Goal: Transaction & Acquisition: Purchase product/service

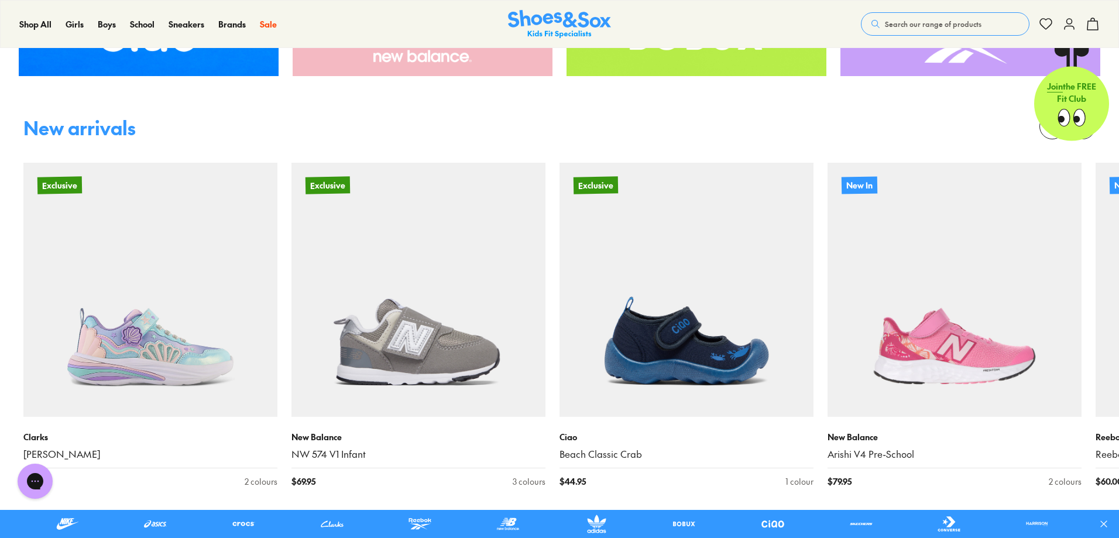
scroll to position [936, 0]
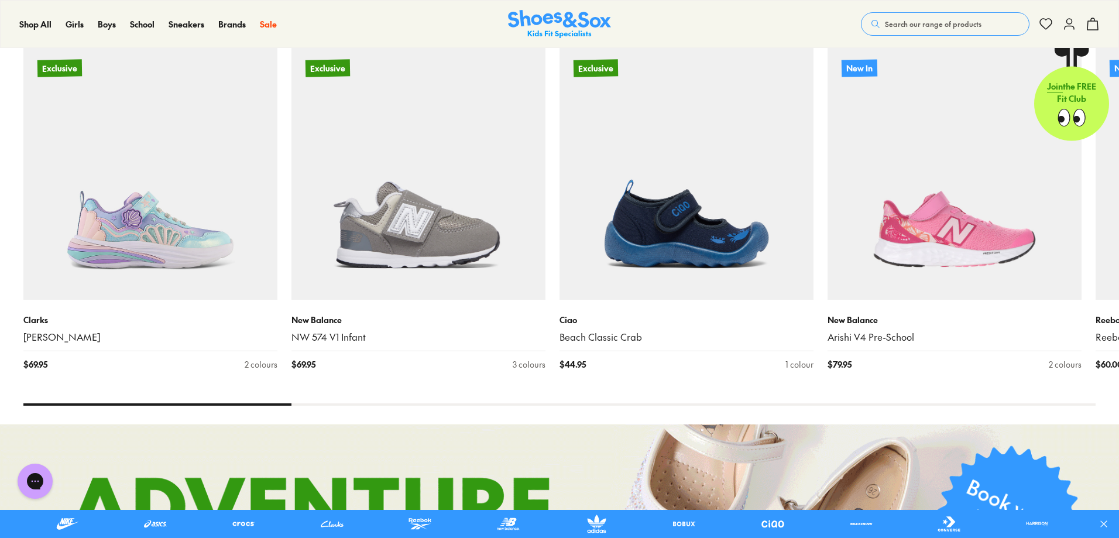
drag, startPoint x: 317, startPoint y: 411, endPoint x: 450, endPoint y: 413, distance: 132.8
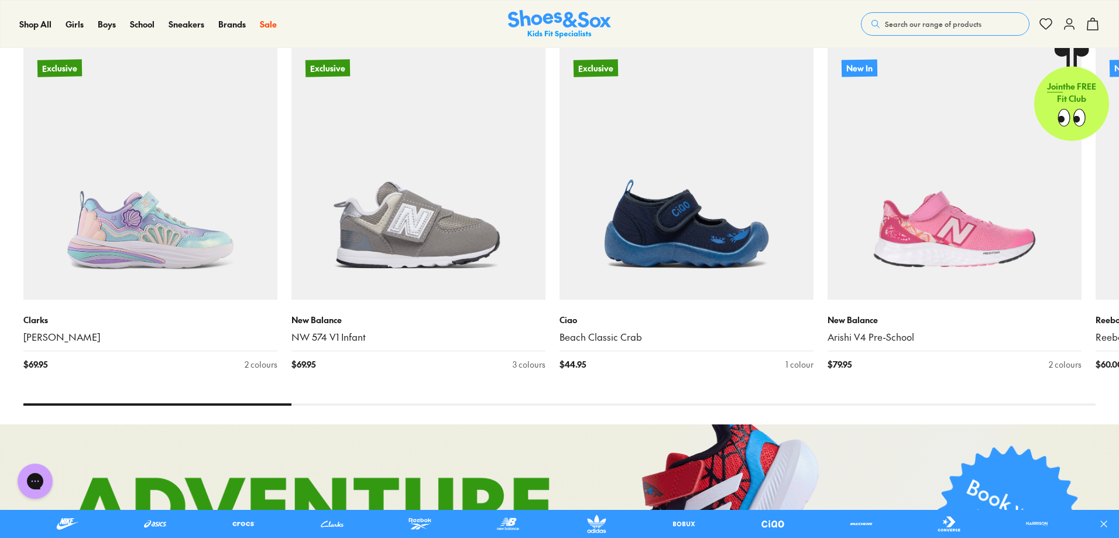
click at [450, 414] on div "New arrivals Exclusive Clarks Ari $ 69.95 2 colours Exclusive New Balance NW 57…" at bounding box center [559, 203] width 1119 height 442
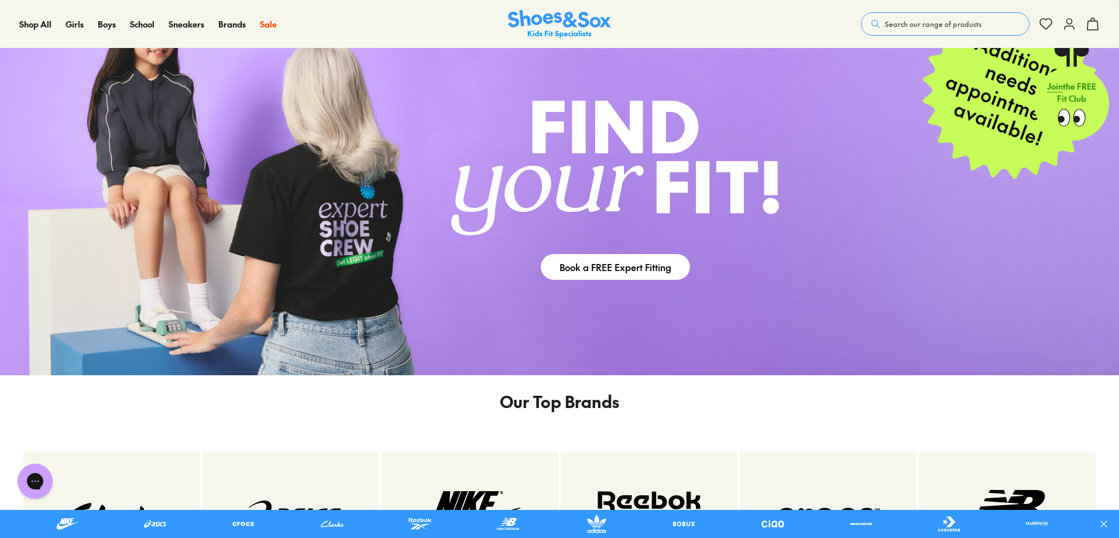
scroll to position [2223, 0]
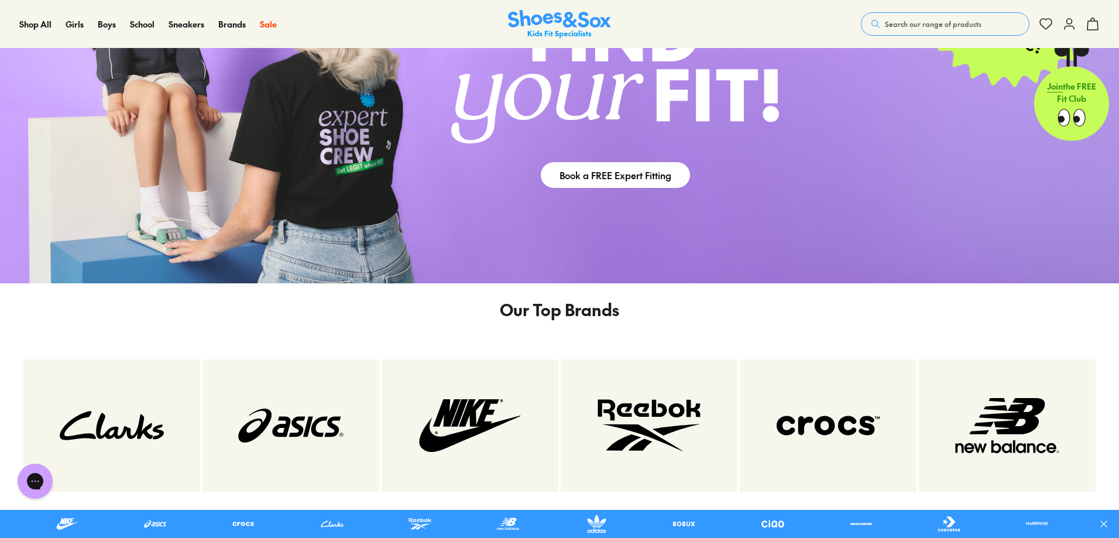
click at [910, 25] on span "Search our range of products" at bounding box center [933, 24] width 97 height 11
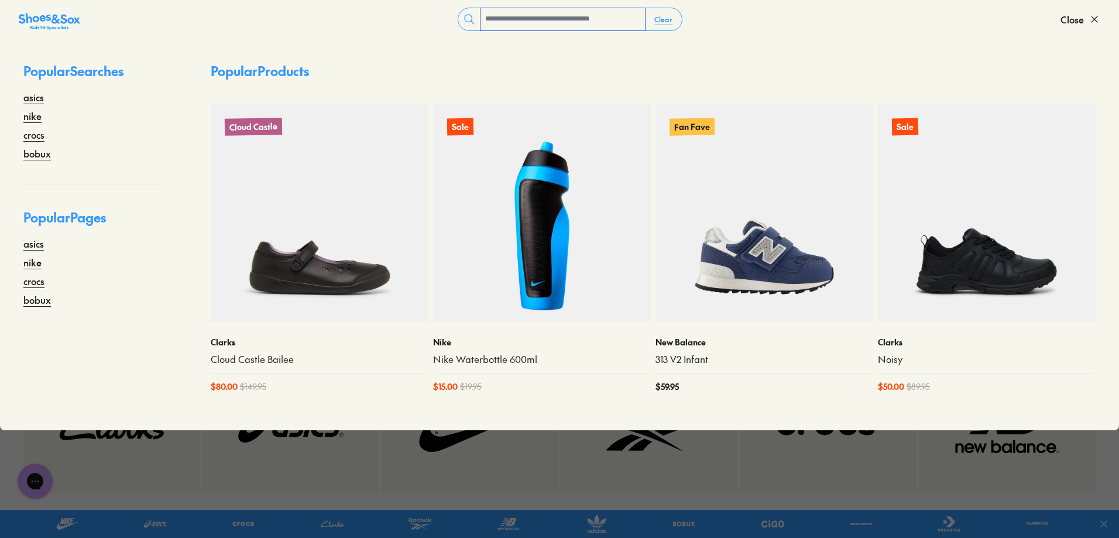
paste input "******"
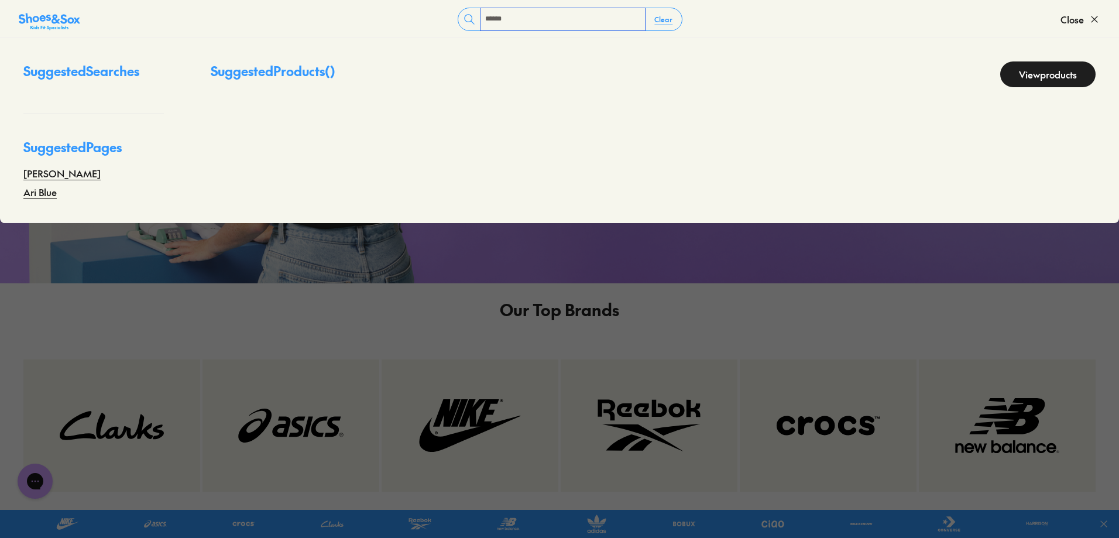
type input "******"
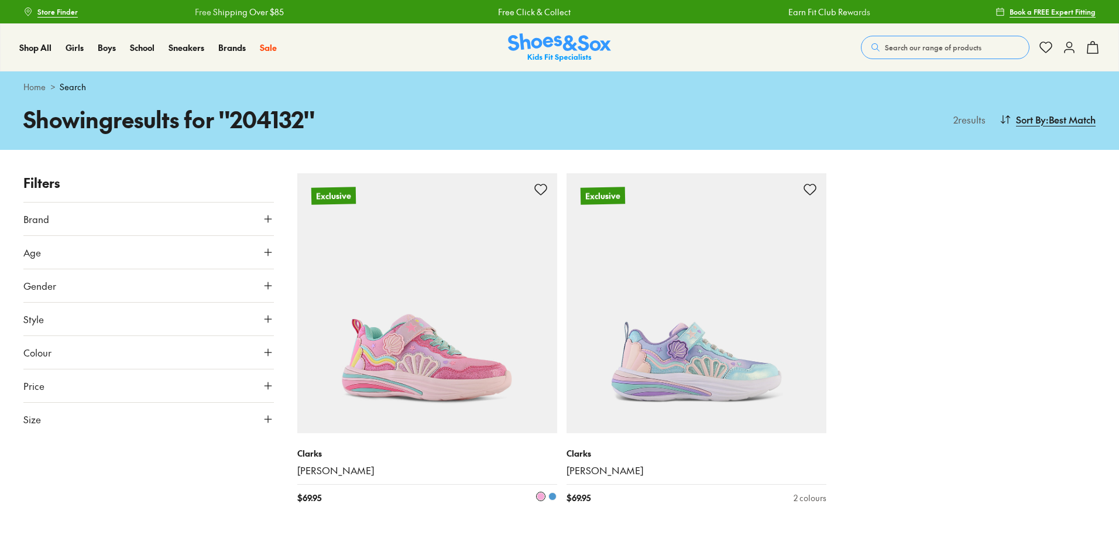
click at [446, 266] on img at bounding box center [427, 303] width 260 height 260
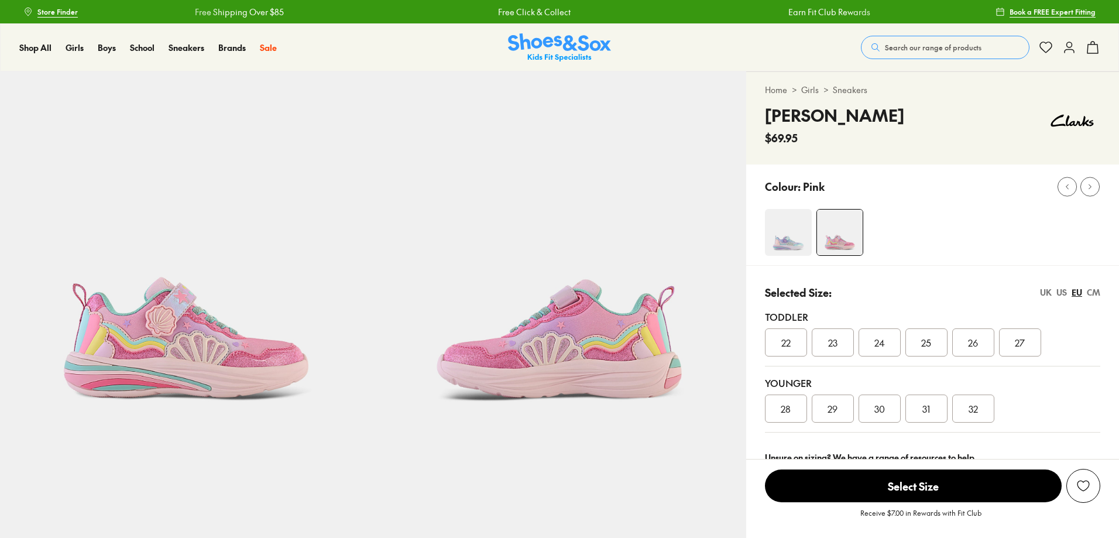
select select "*"
click at [938, 43] on span "Search our range of products" at bounding box center [933, 47] width 97 height 11
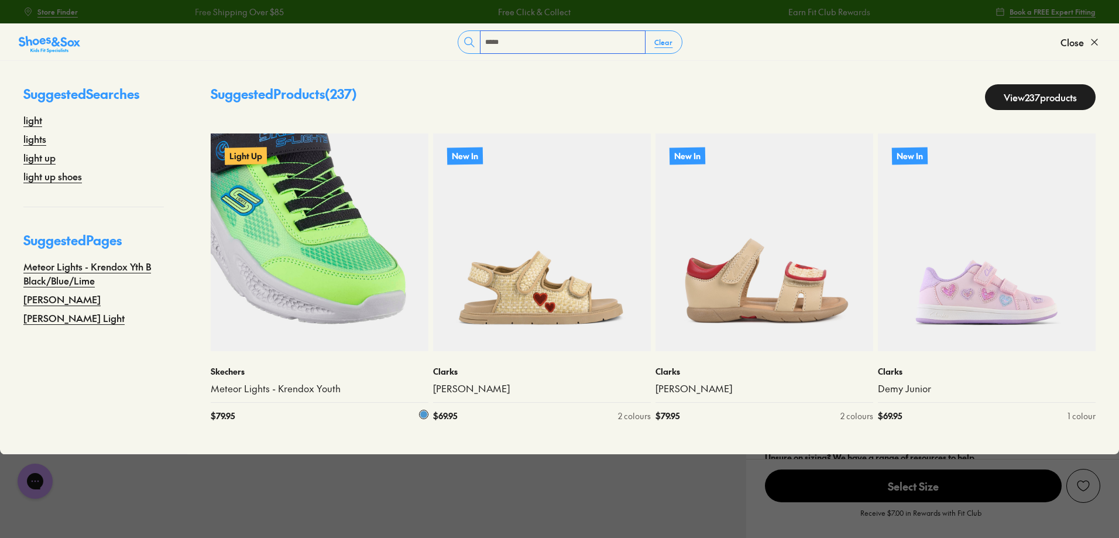
type input "*****"
click at [334, 272] on img at bounding box center [320, 242] width 218 height 218
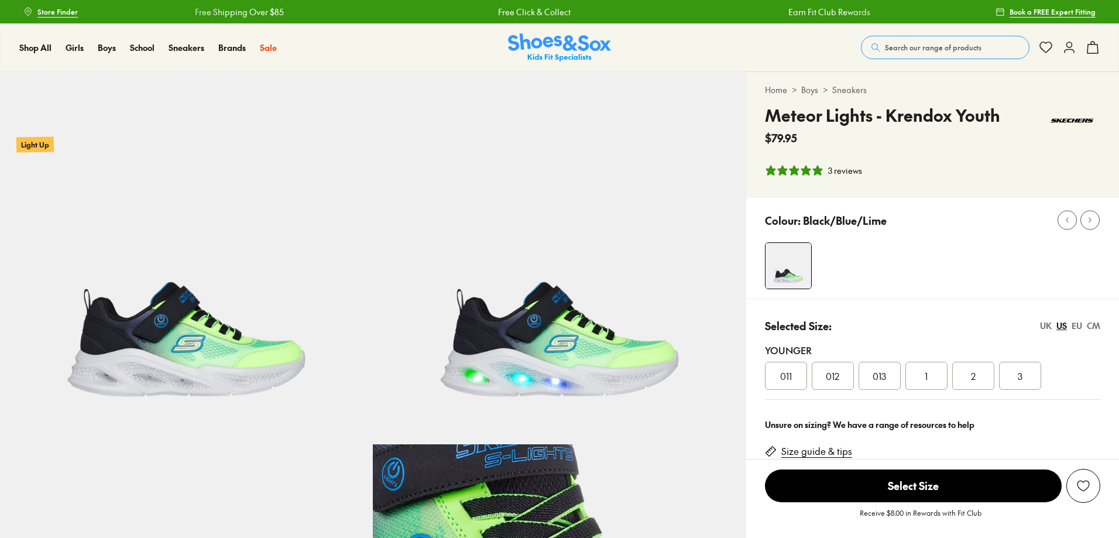
select select "*"
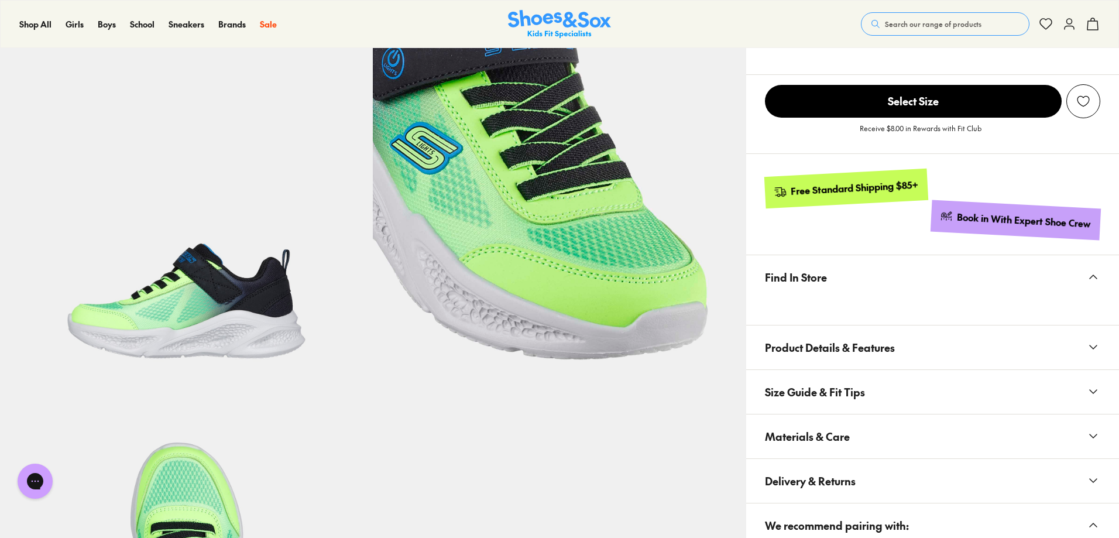
scroll to position [468, 0]
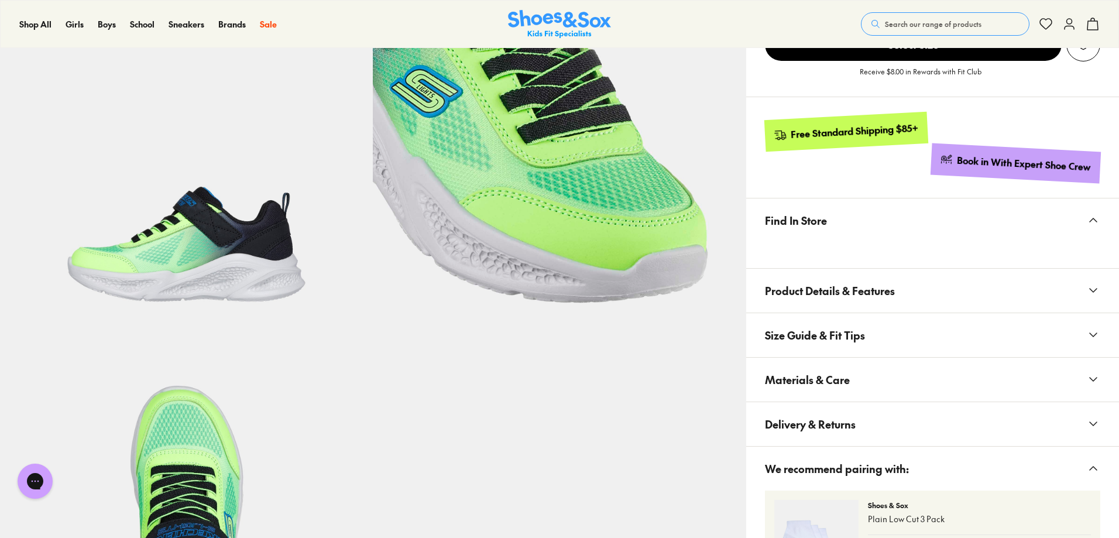
click at [846, 383] on span "Materials & Care" at bounding box center [807, 379] width 85 height 35
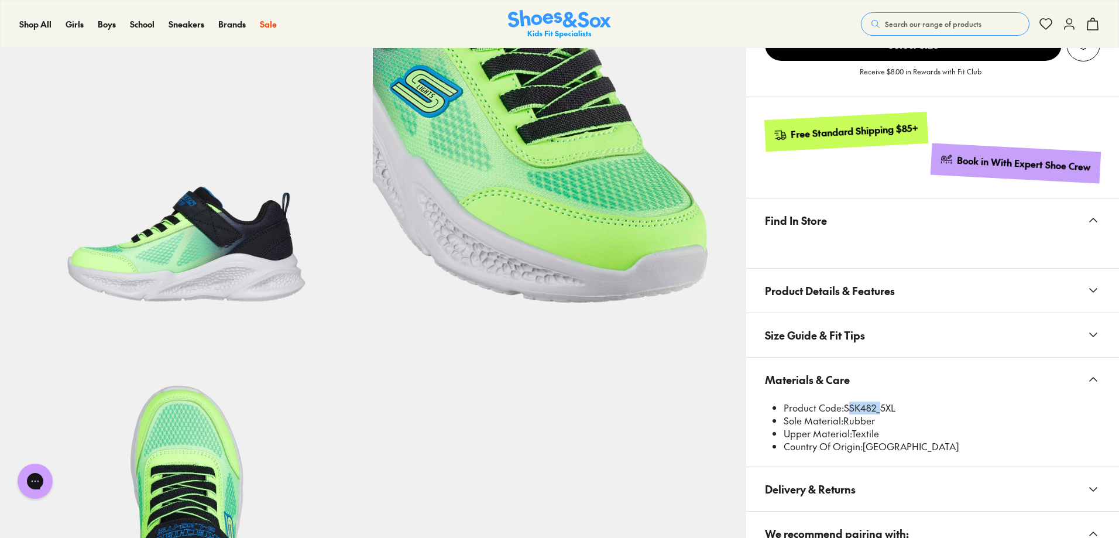
drag, startPoint x: 845, startPoint y: 405, endPoint x: 876, endPoint y: 406, distance: 31.0
click at [876, 406] on li "Product Code: SSK482_5XL" at bounding box center [941, 407] width 317 height 13
copy li "SSK482"
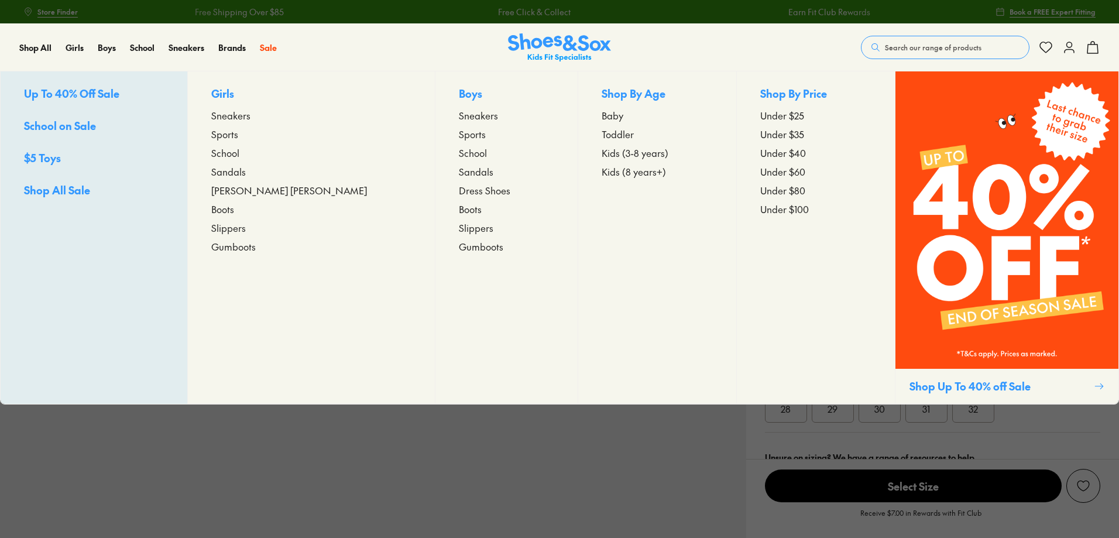
select select "*"
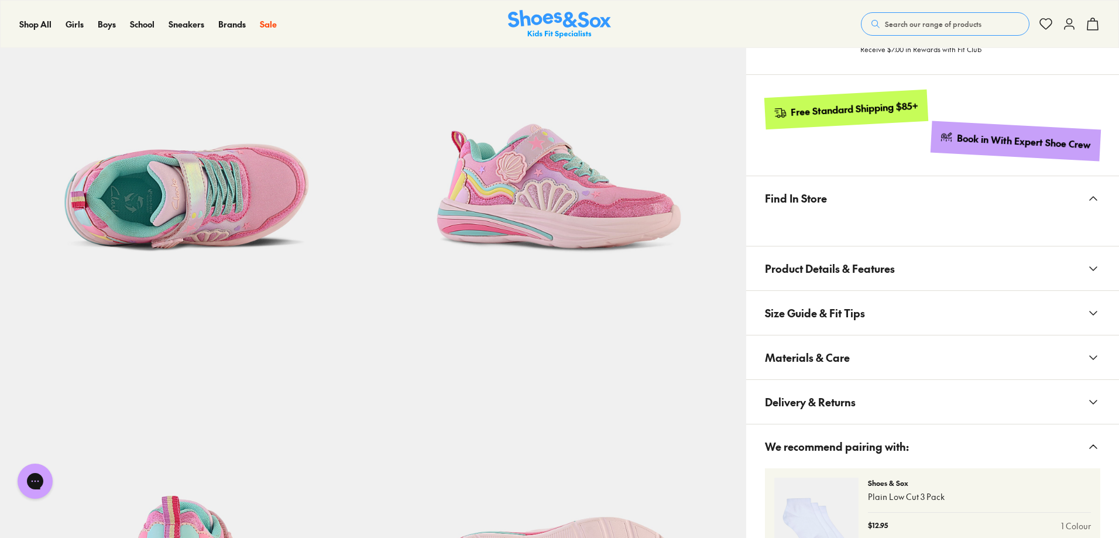
scroll to position [527, 0]
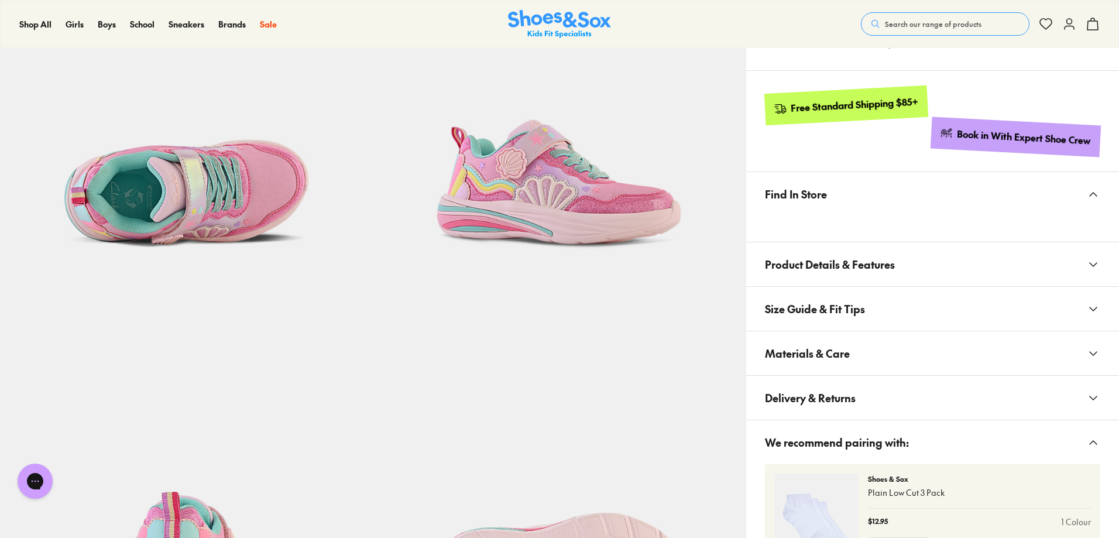
click at [918, 301] on button "Size Guide & Fit Tips" at bounding box center [932, 309] width 373 height 44
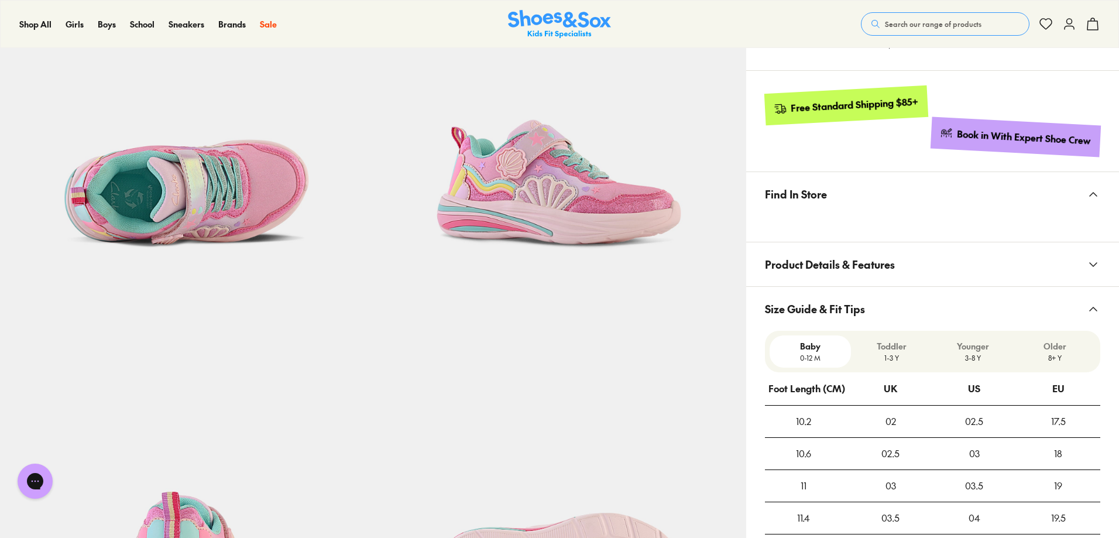
click at [917, 257] on button "Product Details & Features" at bounding box center [932, 264] width 373 height 44
